Goal: Information Seeking & Learning: Learn about a topic

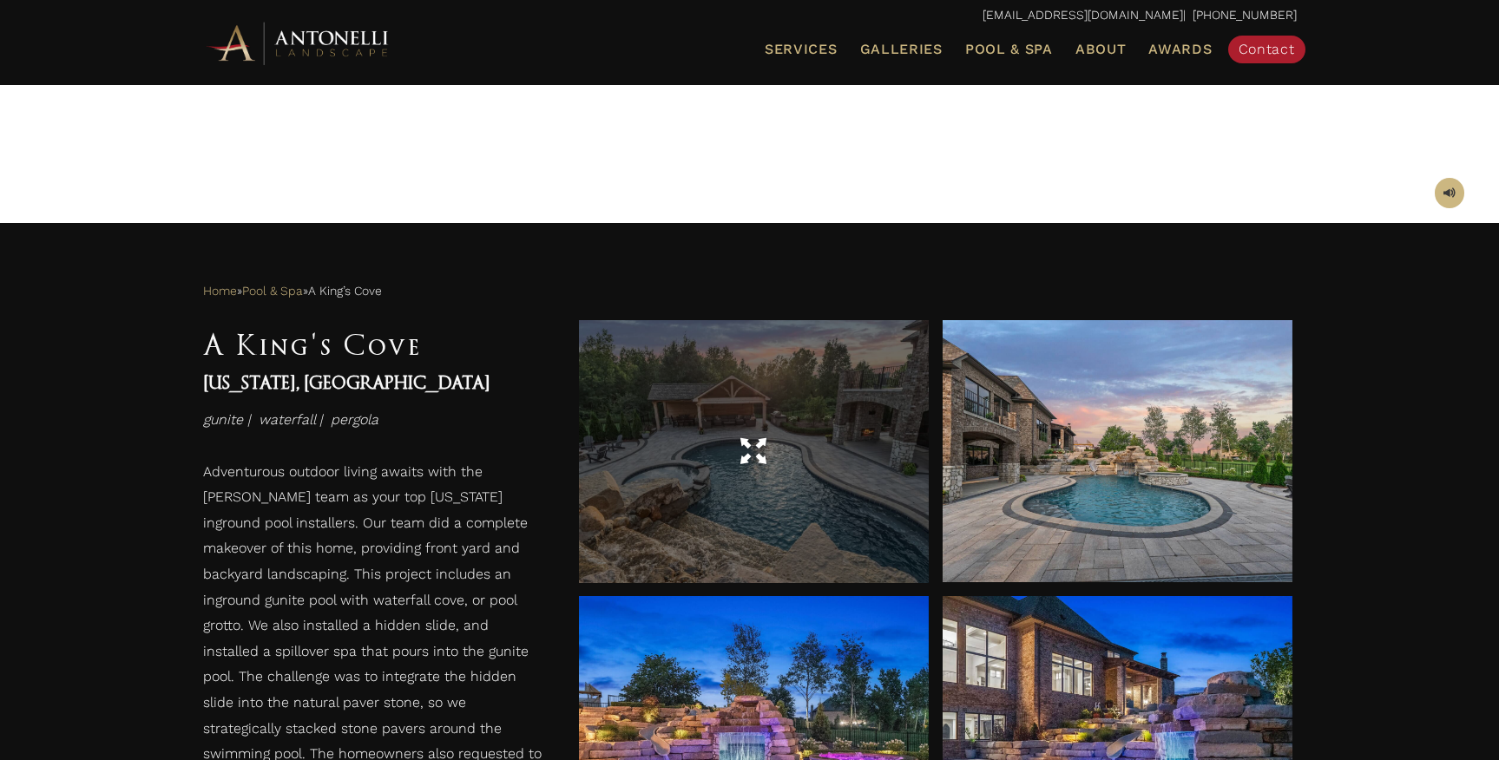
click at [782, 456] on div at bounding box center [754, 452] width 350 height 49
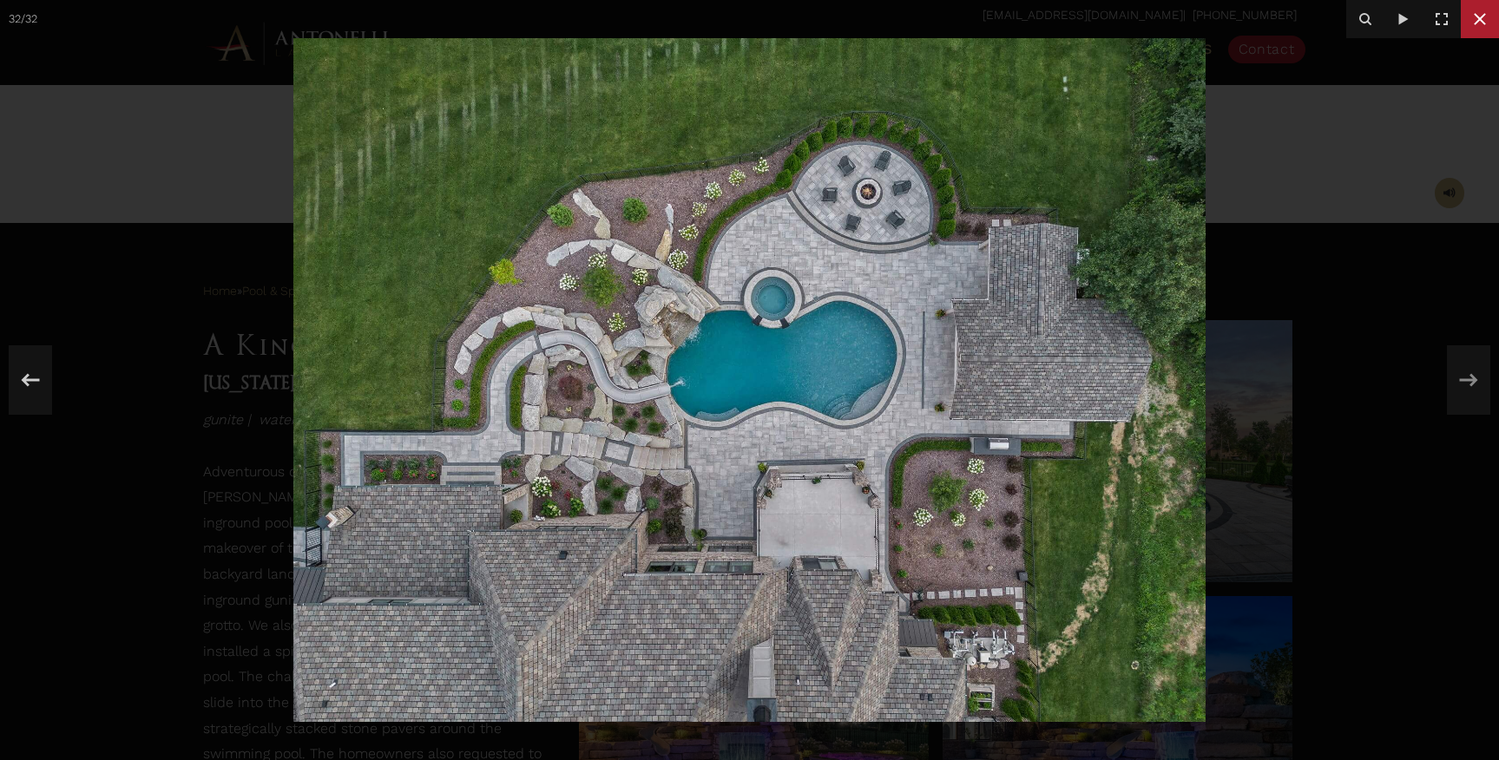
click at [1488, 23] on icon at bounding box center [1479, 19] width 21 height 21
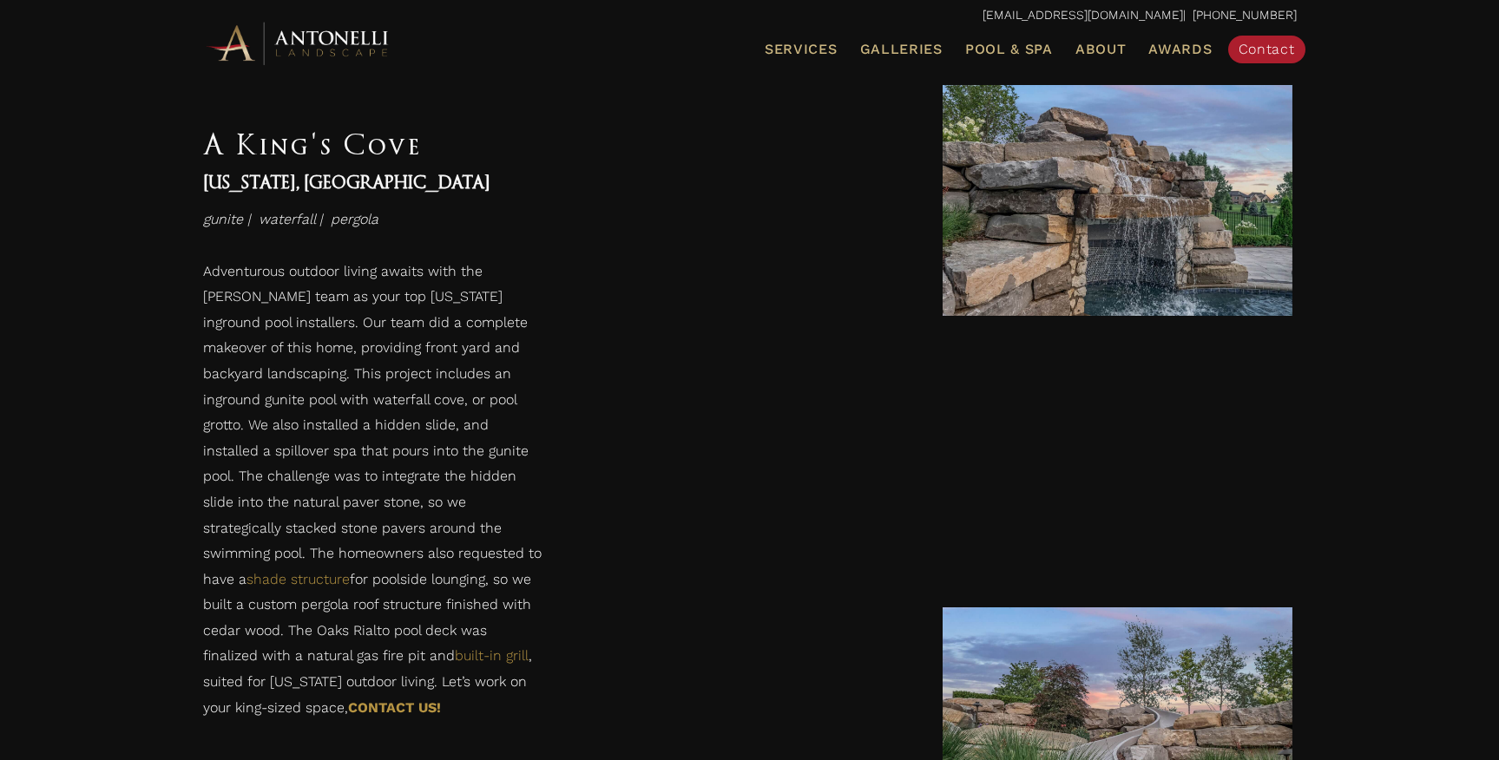
scroll to position [2950, 0]
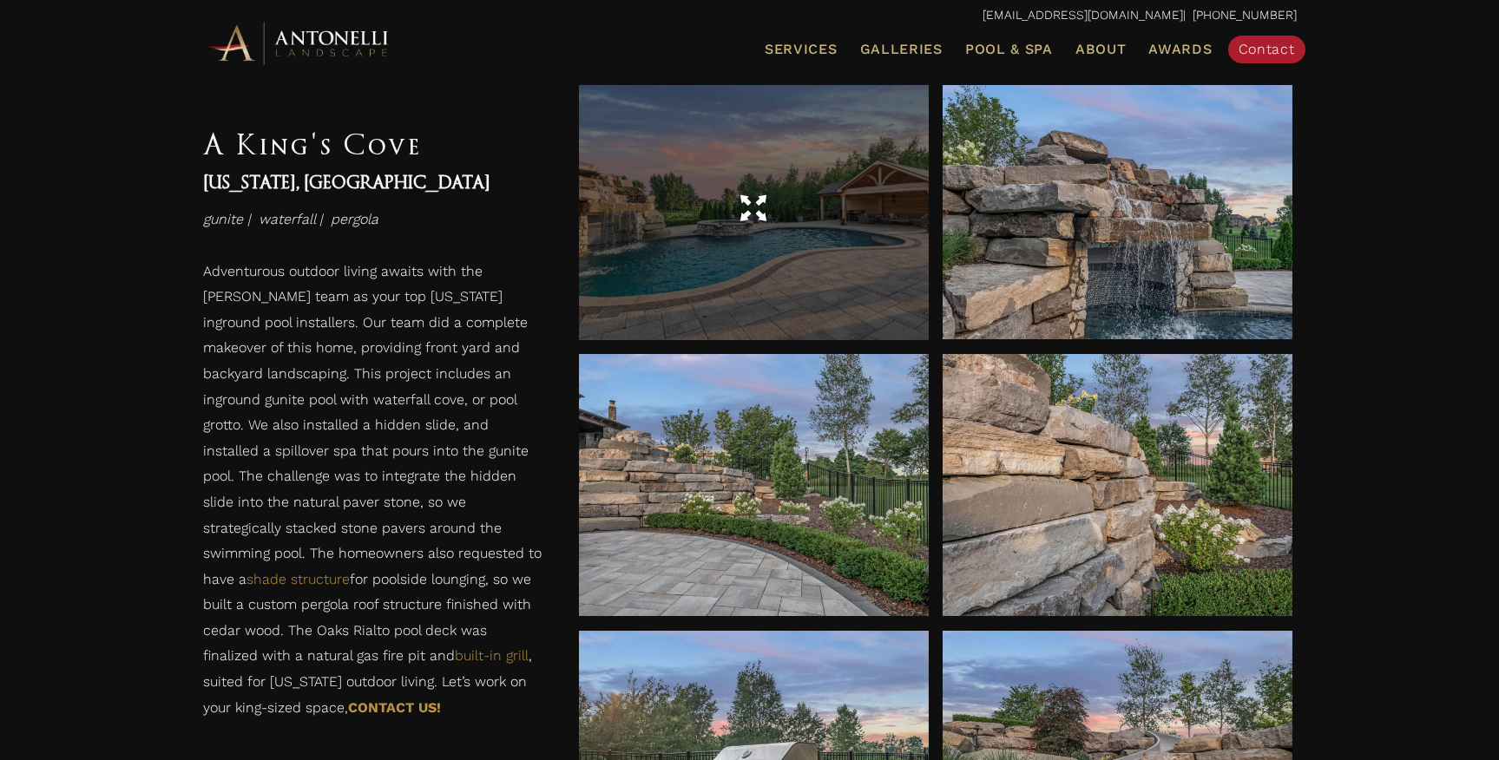
click at [823, 239] on div at bounding box center [754, 208] width 350 height 262
